Goal: Information Seeking & Learning: Learn about a topic

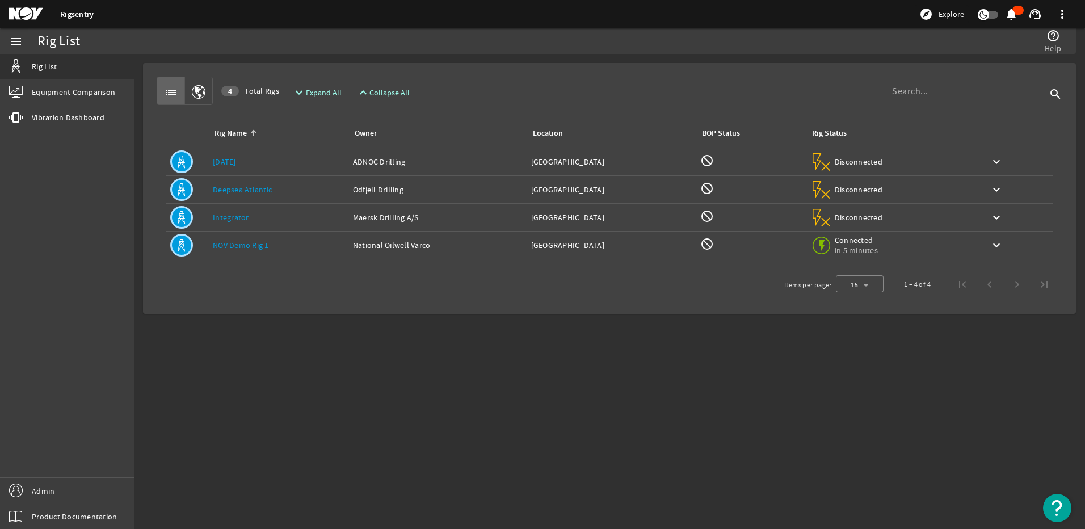
click at [216, 167] on div "Rig Name: [DATE]" at bounding box center [278, 161] width 131 height 11
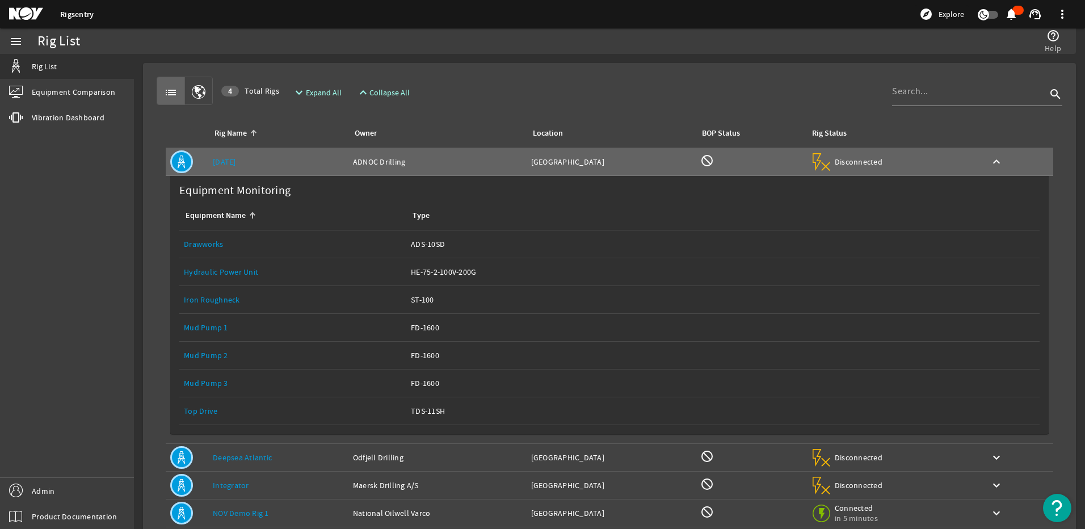
click at [196, 96] on mat-icon "button" at bounding box center [199, 93] width 14 height 14
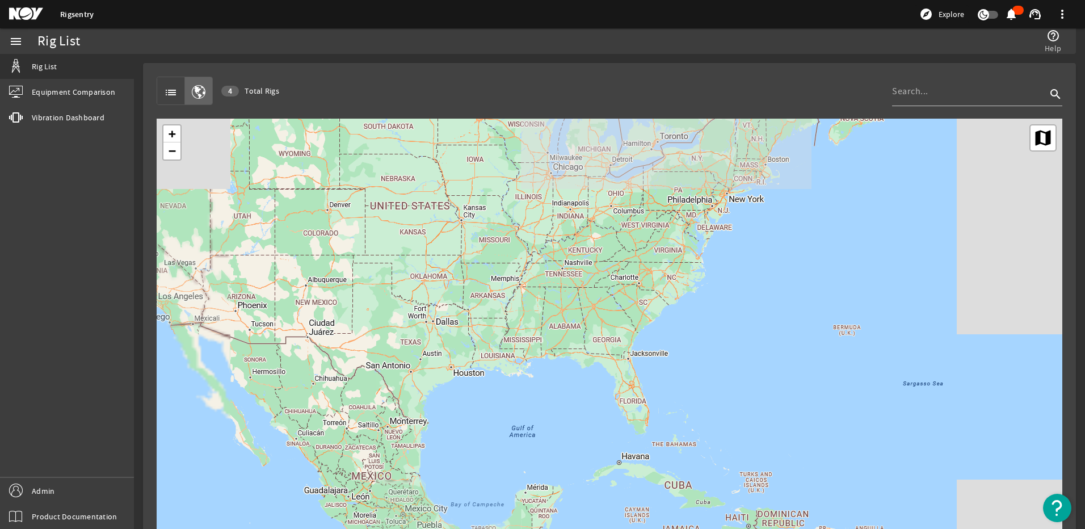
click at [175, 92] on mat-icon "list" at bounding box center [171, 93] width 14 height 14
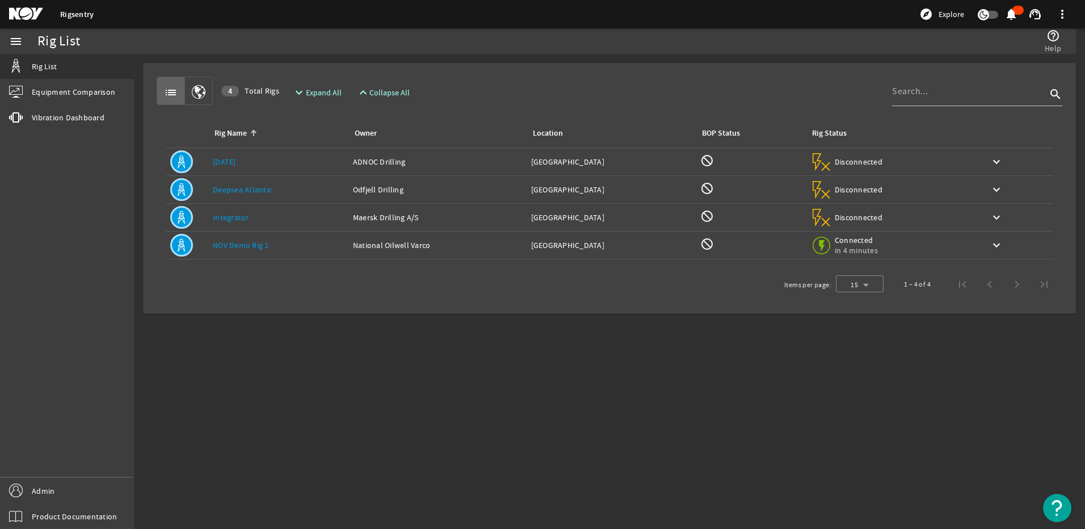
click at [238, 148] on th "Rig Name" at bounding box center [278, 134] width 140 height 30
click at [241, 131] on div "Rig Name" at bounding box center [230, 133] width 32 height 12
click at [235, 165] on link "[DATE]" at bounding box center [224, 162] width 23 height 10
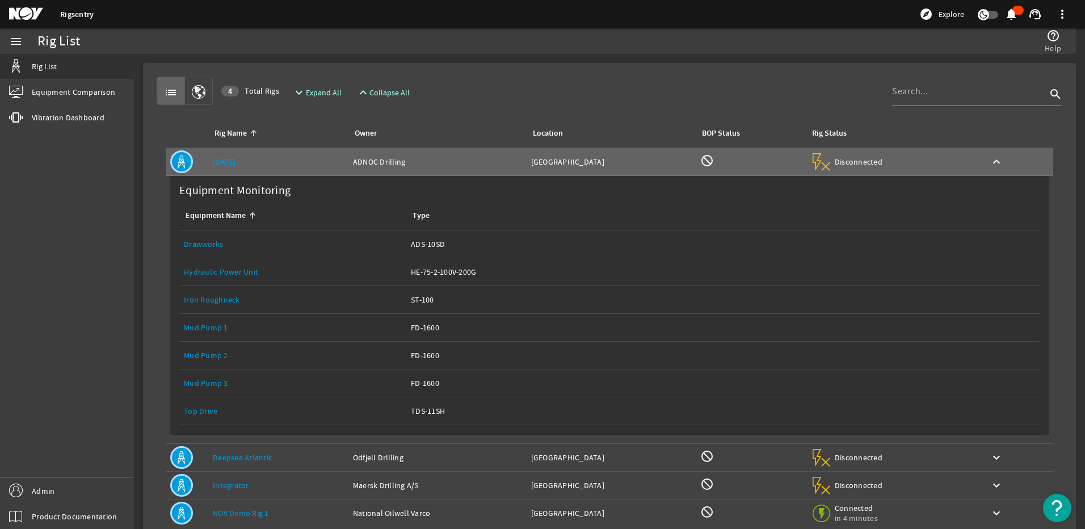
click at [215, 243] on link "Drawworks" at bounding box center [203, 244] width 39 height 10
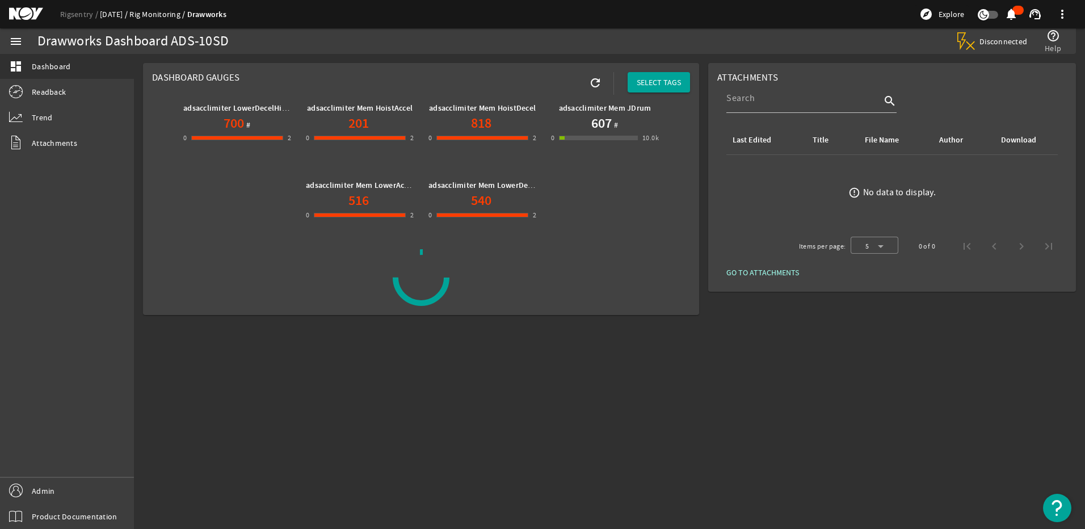
click at [107, 16] on link "[DATE]" at bounding box center [115, 14] width 30 height 10
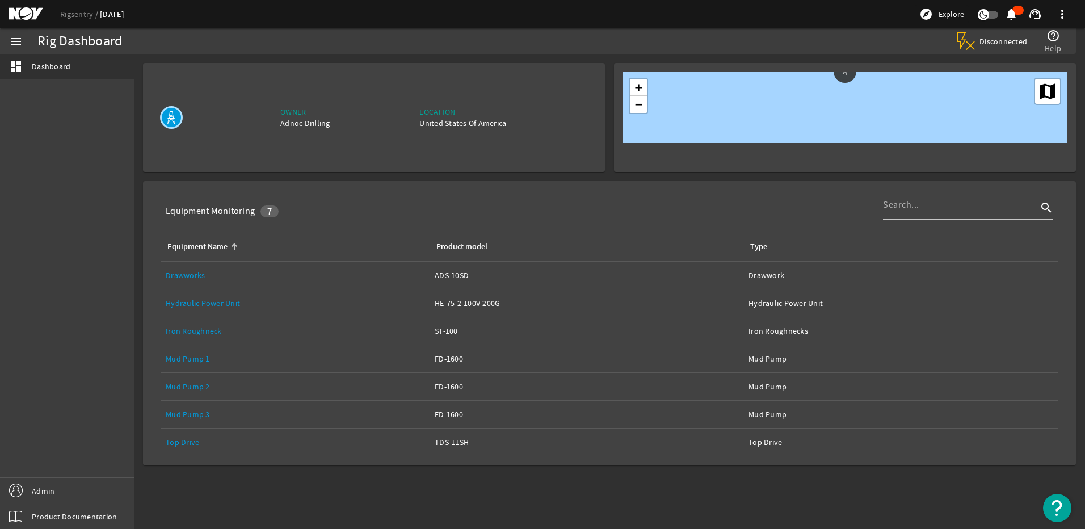
click at [199, 303] on link "Hydraulic Power Unit" at bounding box center [203, 303] width 74 height 10
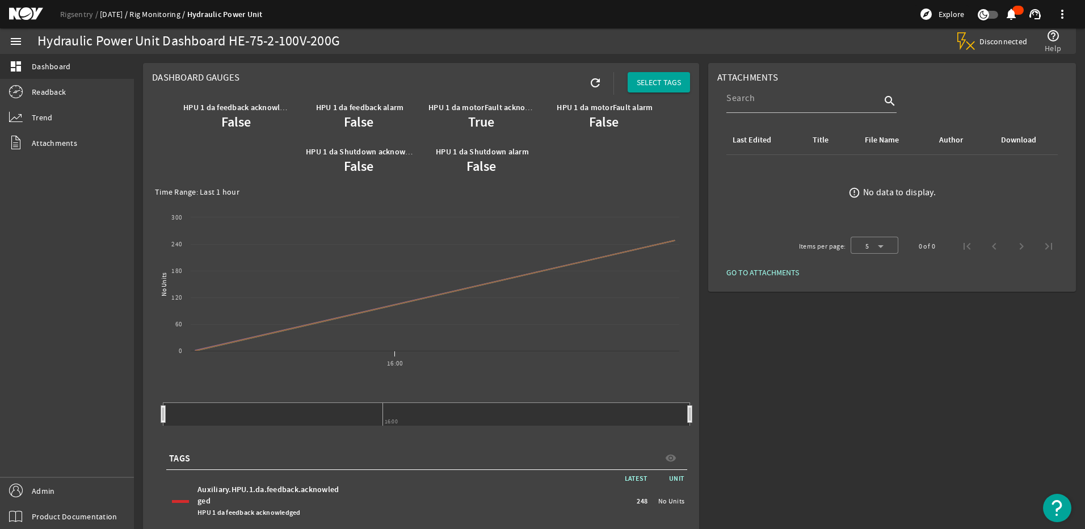
click at [111, 12] on link "[DATE]" at bounding box center [115, 14] width 30 height 10
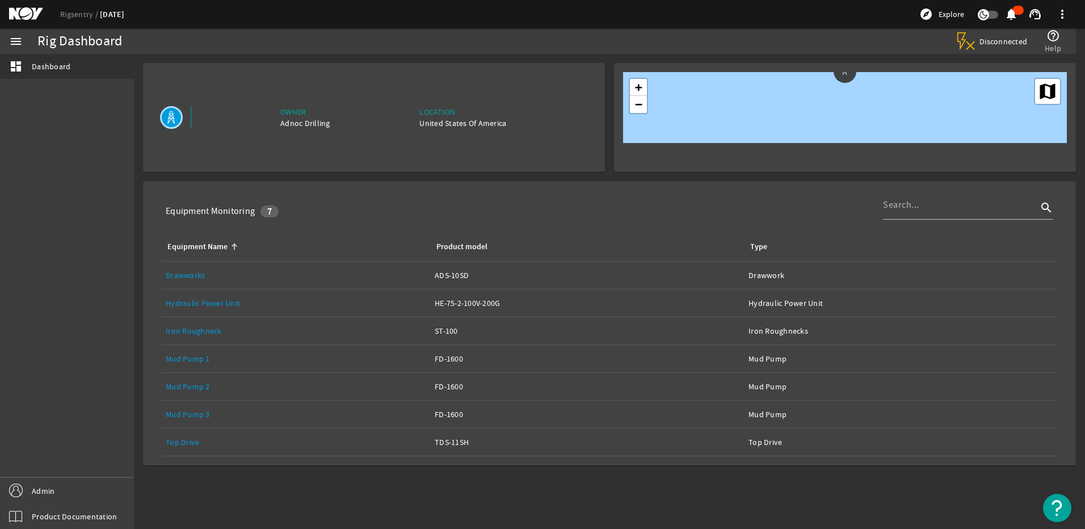
click at [197, 327] on link "Iron Roughneck" at bounding box center [194, 331] width 56 height 10
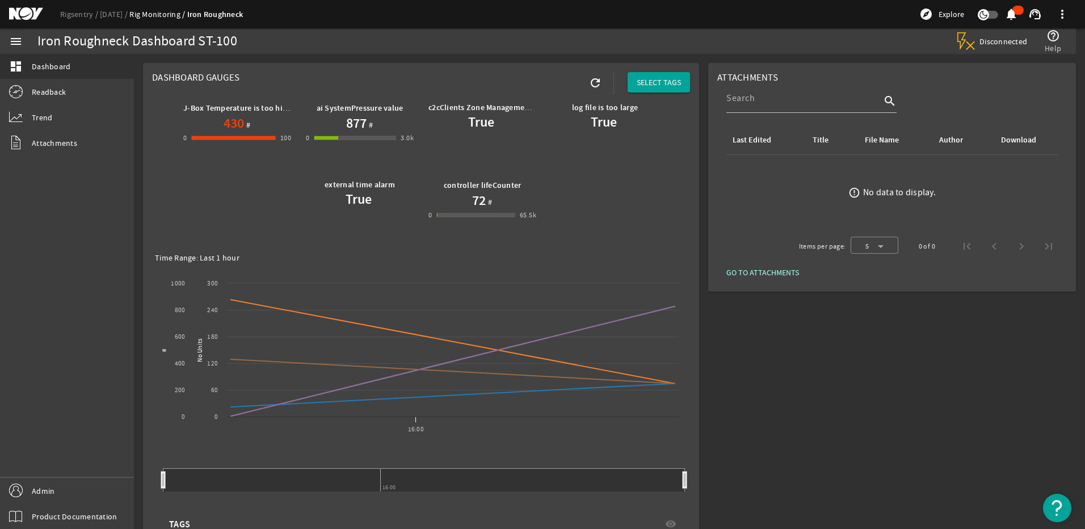
click at [20, 44] on mat-icon "menu" at bounding box center [16, 42] width 14 height 14
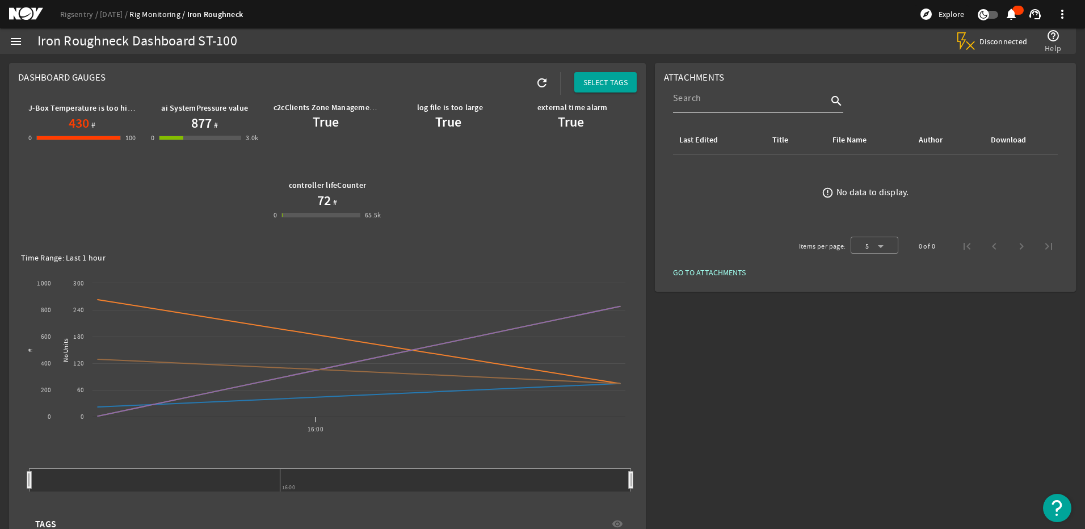
click at [20, 40] on mat-icon "menu" at bounding box center [16, 42] width 14 height 14
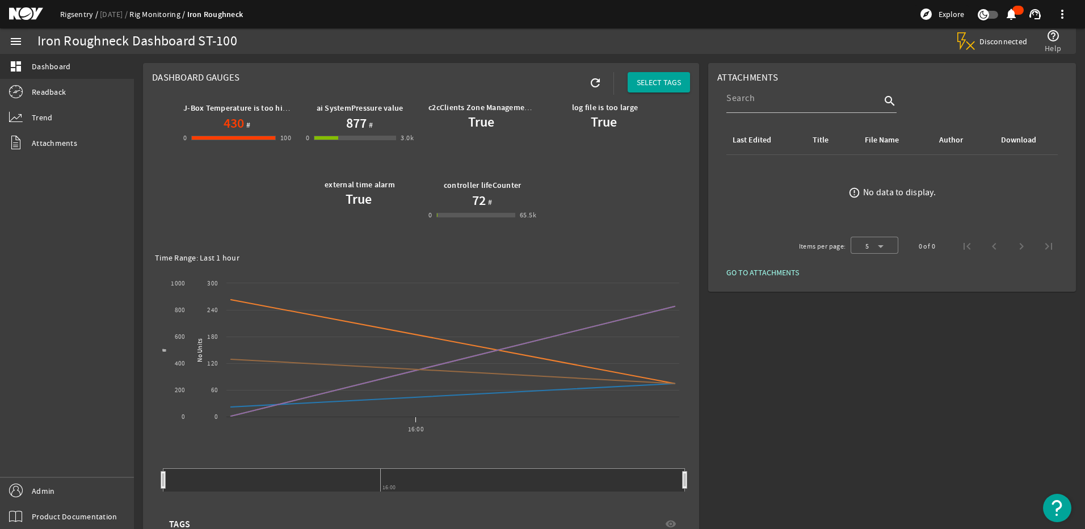
click at [75, 15] on link "Rigsentry" at bounding box center [80, 14] width 40 height 10
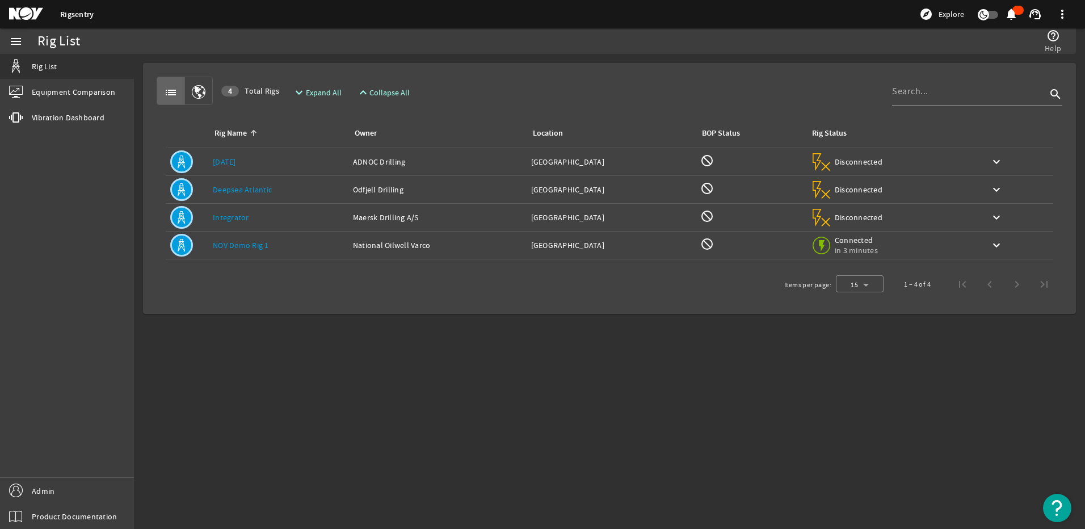
click at [216, 161] on link "[DATE]" at bounding box center [224, 162] width 23 height 10
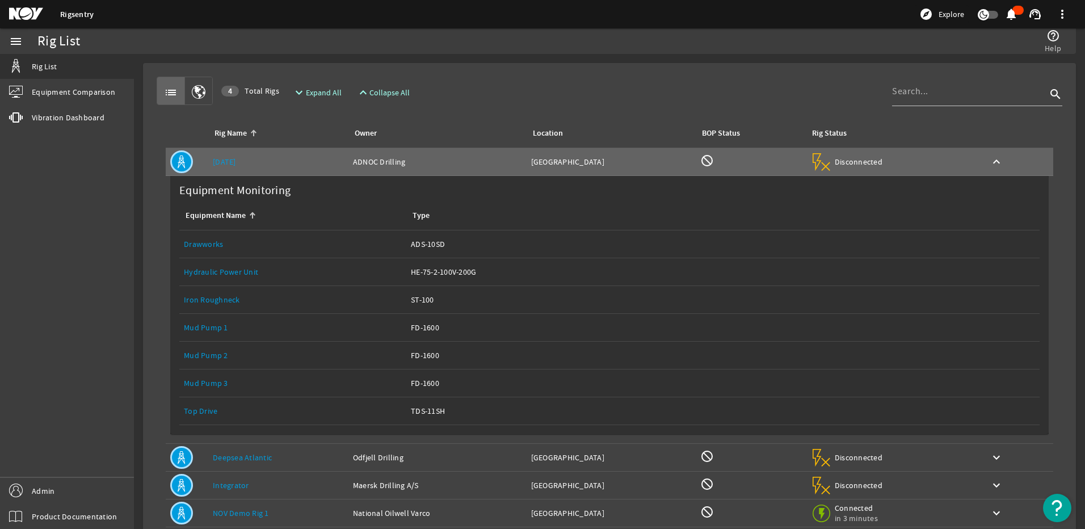
click at [216, 240] on link "Drawworks" at bounding box center [203, 244] width 39 height 10
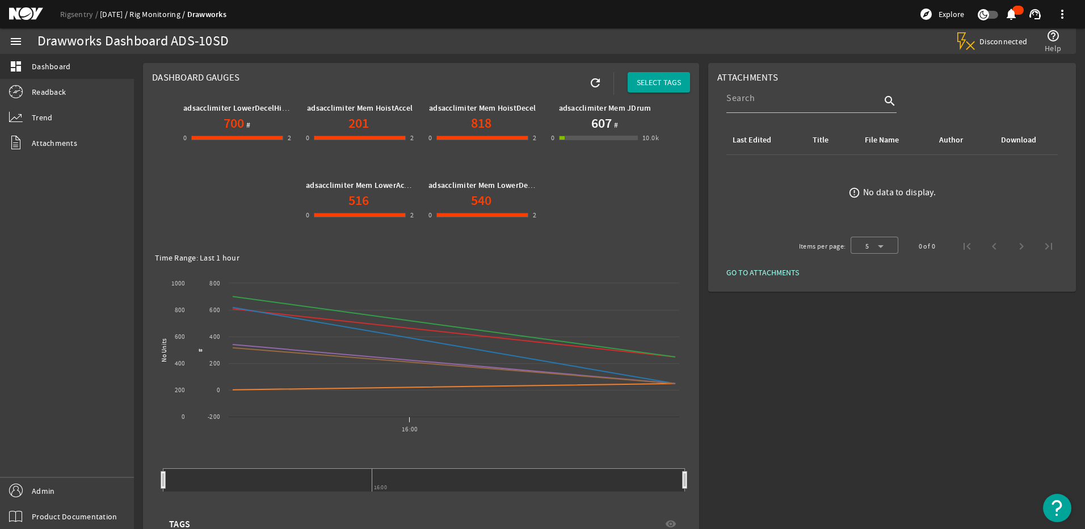
click at [115, 18] on link "[DATE]" at bounding box center [115, 14] width 30 height 10
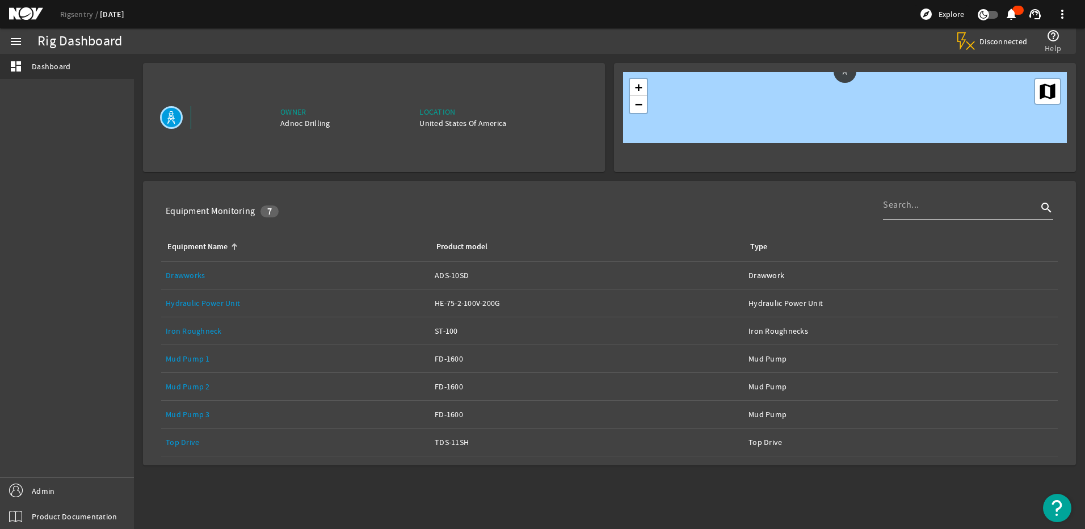
click at [188, 441] on link "Top Drive" at bounding box center [182, 442] width 33 height 10
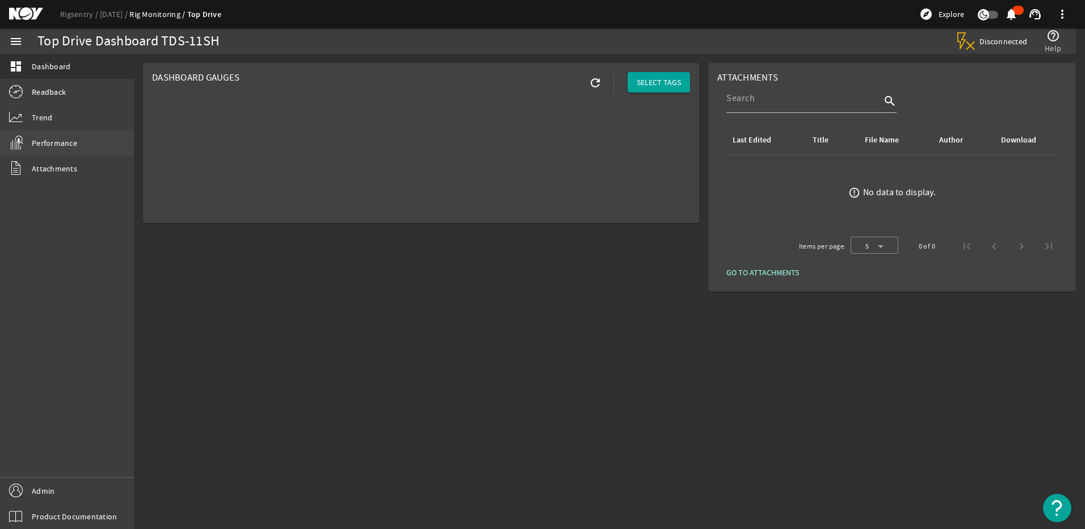
click at [59, 140] on span "Performance" at bounding box center [54, 142] width 45 height 11
